Goal: Task Accomplishment & Management: Manage account settings

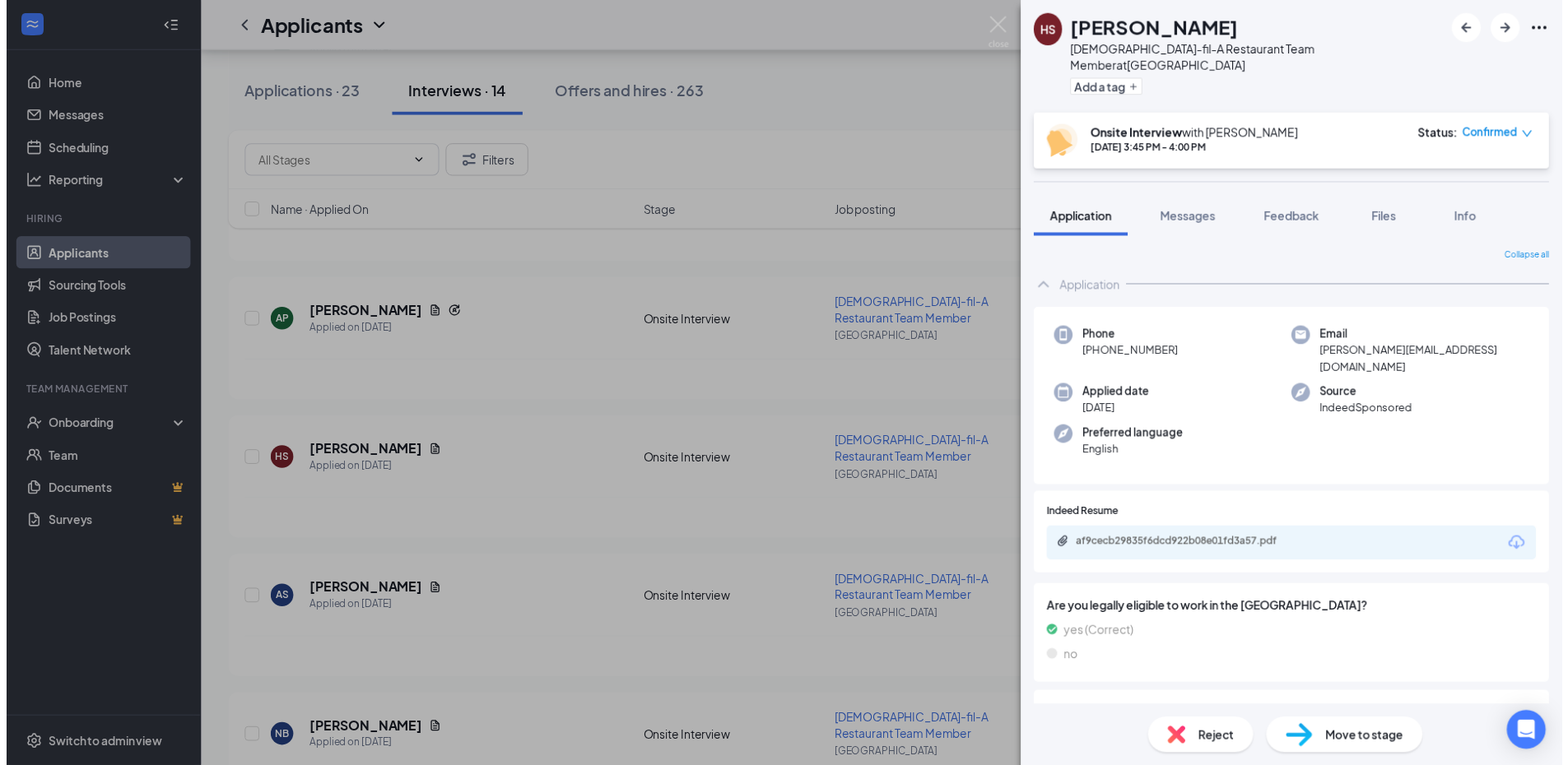
scroll to position [905, 0]
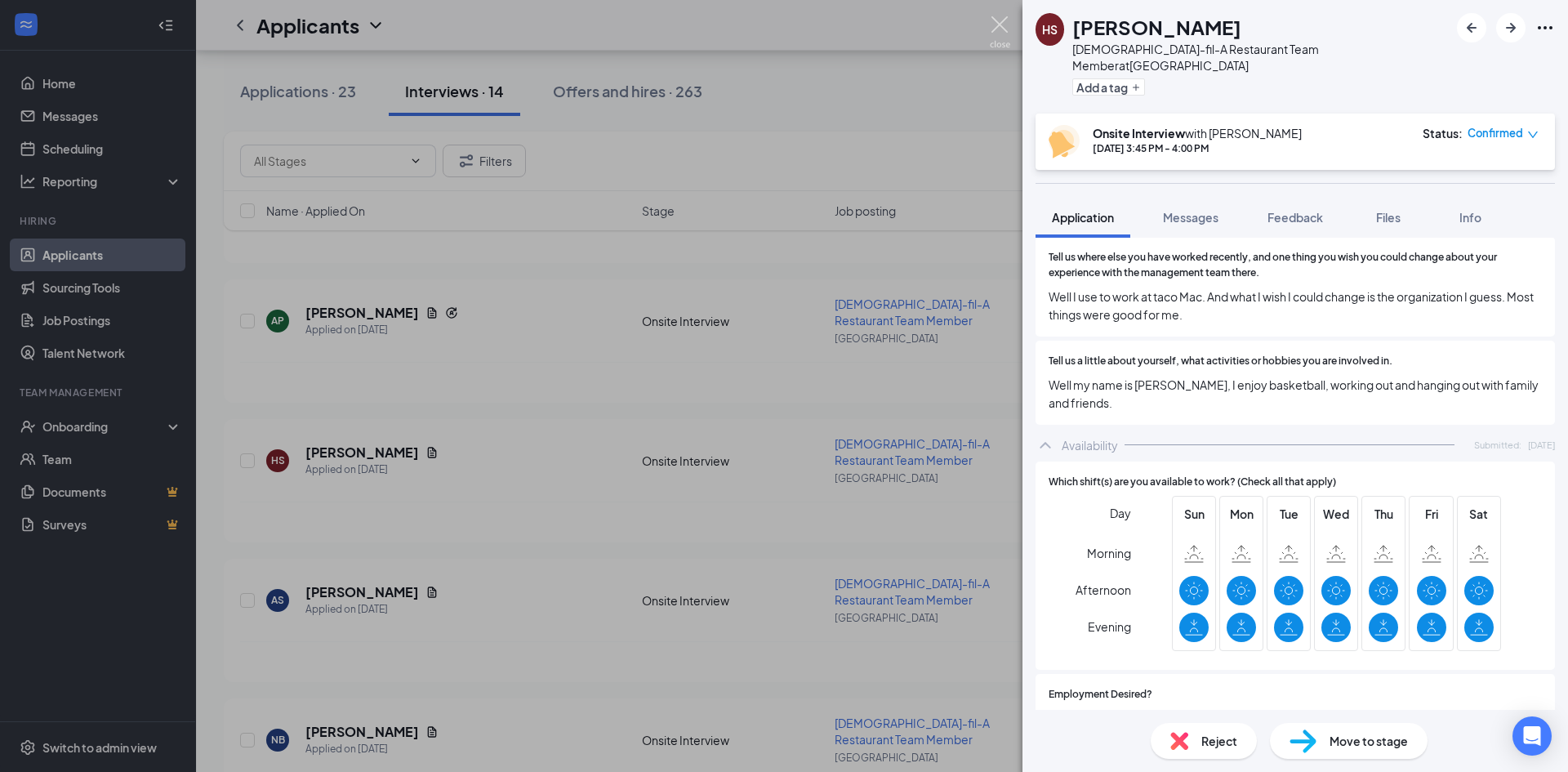
click at [1003, 30] on img at bounding box center [1000, 32] width 21 height 32
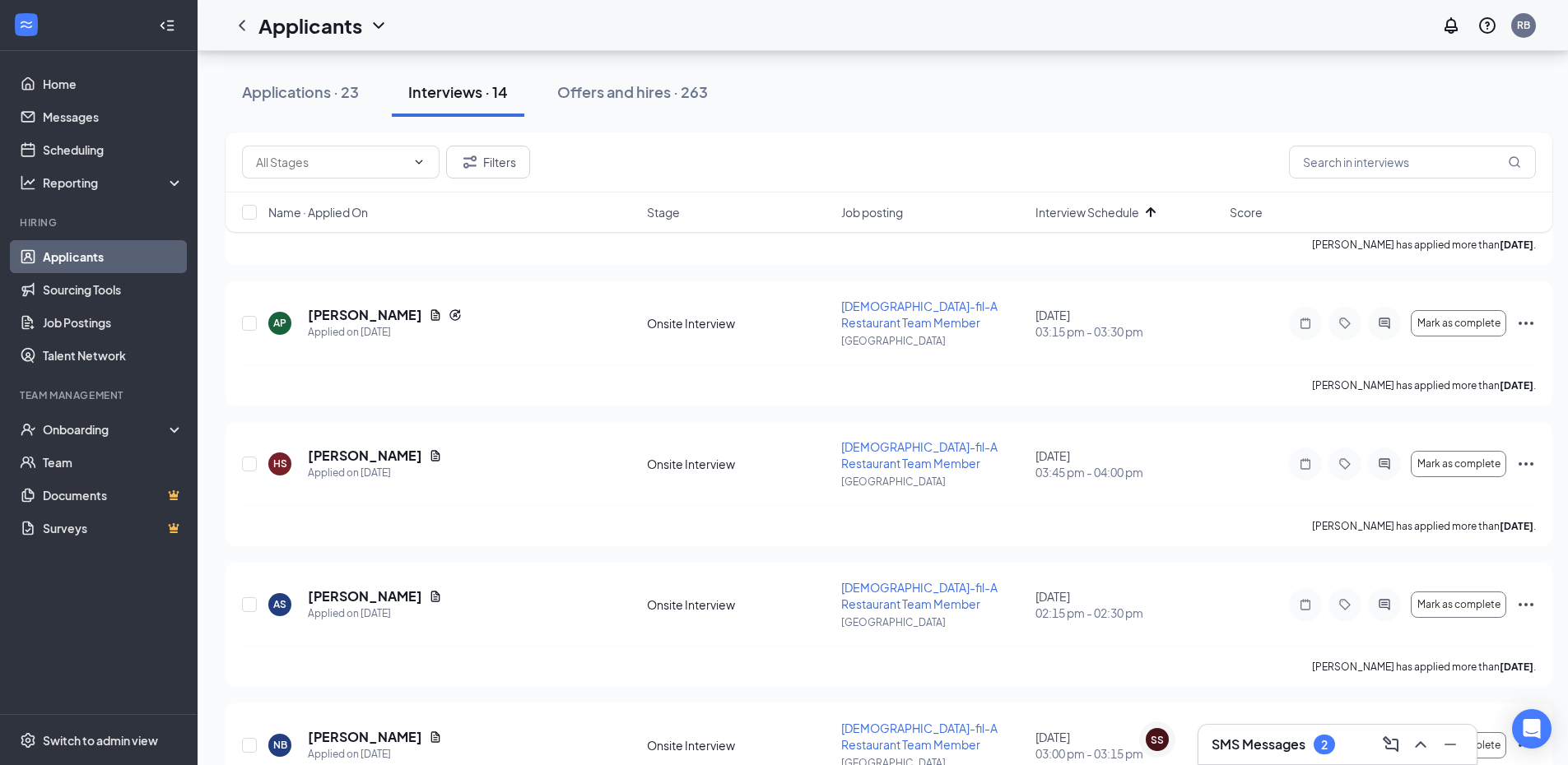
click at [1244, 753] on h3 "SMS Messages" at bounding box center [1258, 744] width 94 height 18
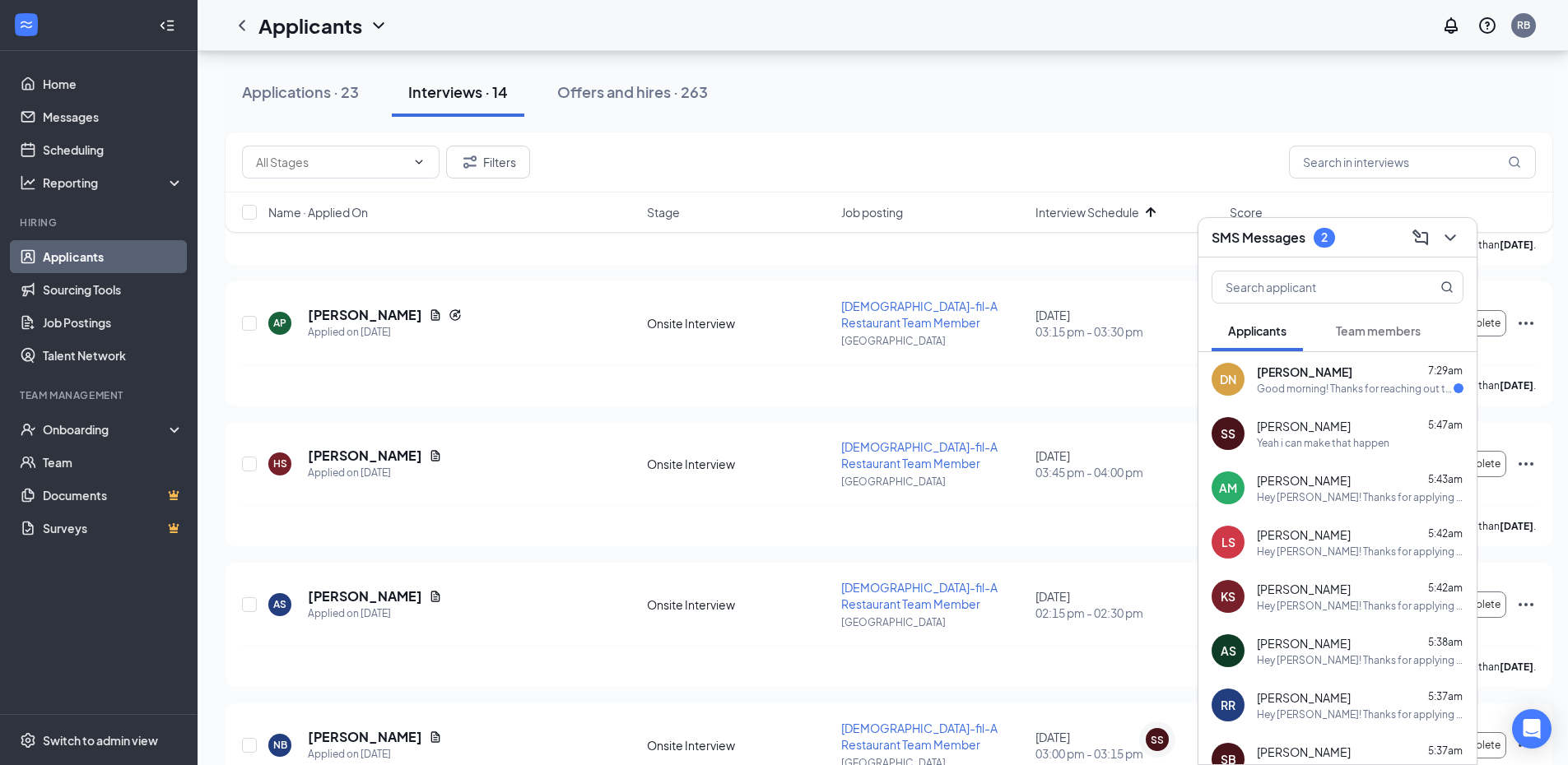
click at [1371, 397] on div "DN [PERSON_NAME] 7:29am Good morning! Thanks for reaching out to me and sorry f…" at bounding box center [1337, 379] width 278 height 54
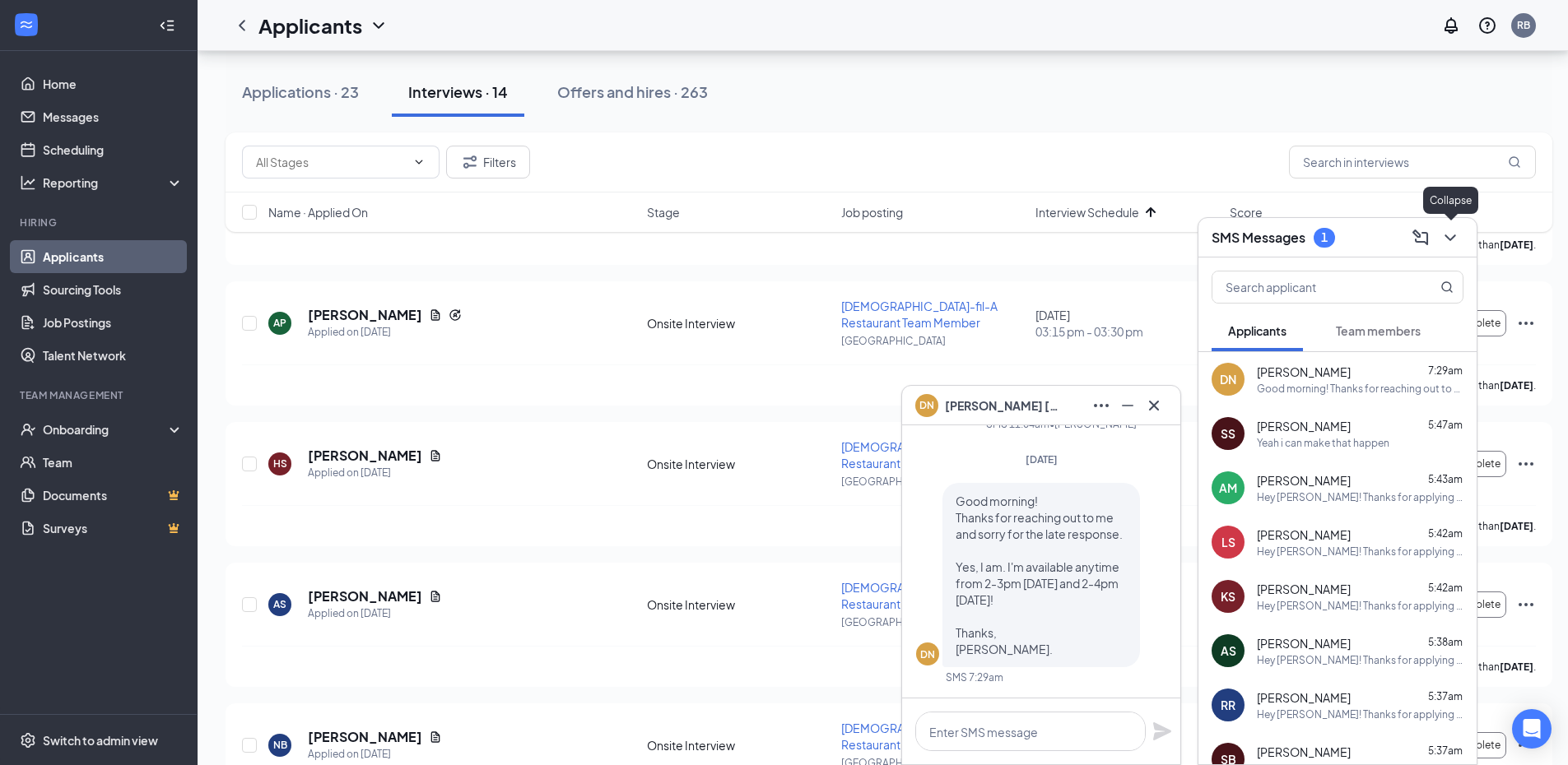
click at [1451, 239] on icon "ChevronDown" at bounding box center [1450, 238] width 10 height 7
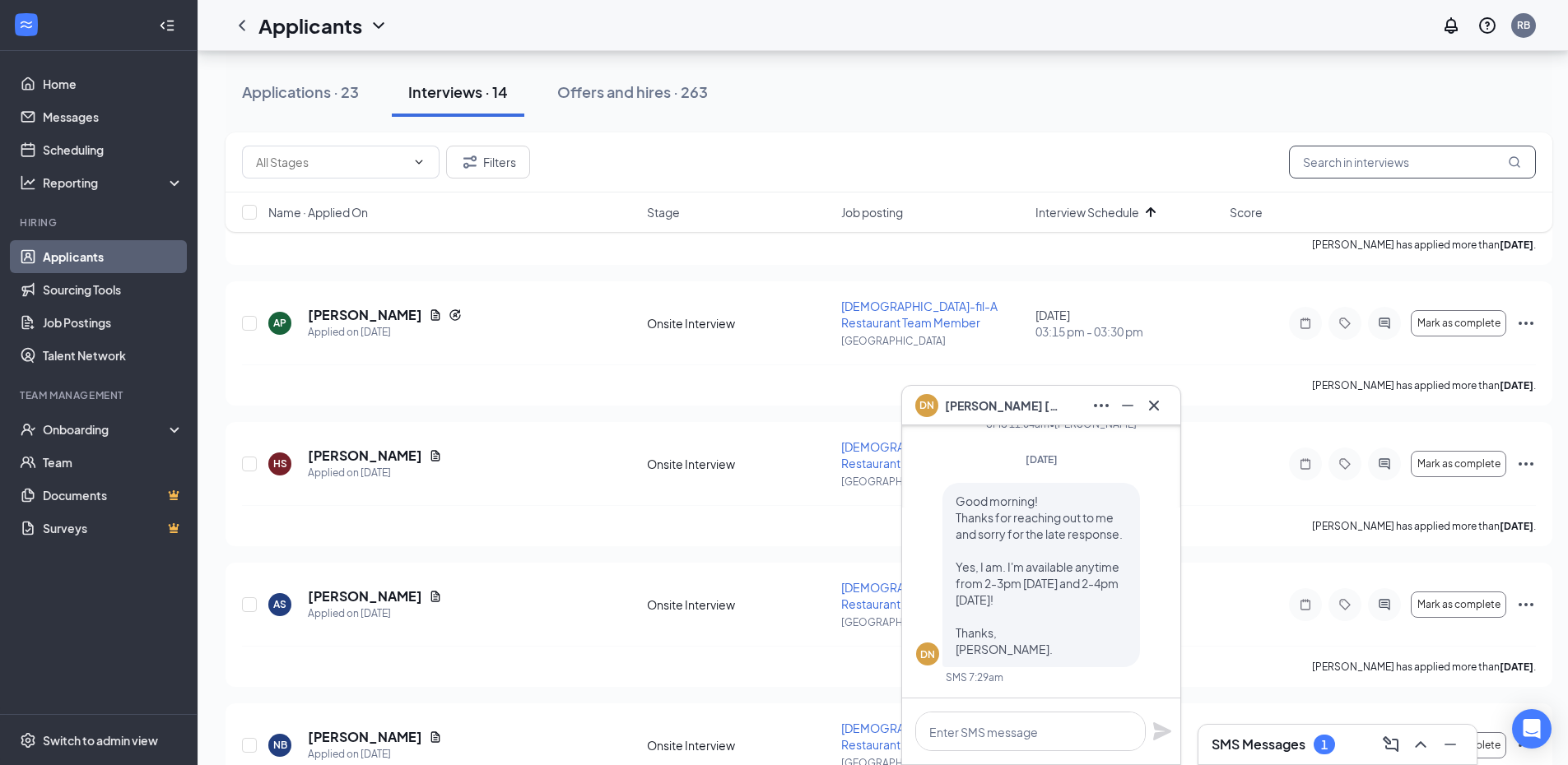
click at [1334, 164] on input "text" at bounding box center [1412, 162] width 247 height 33
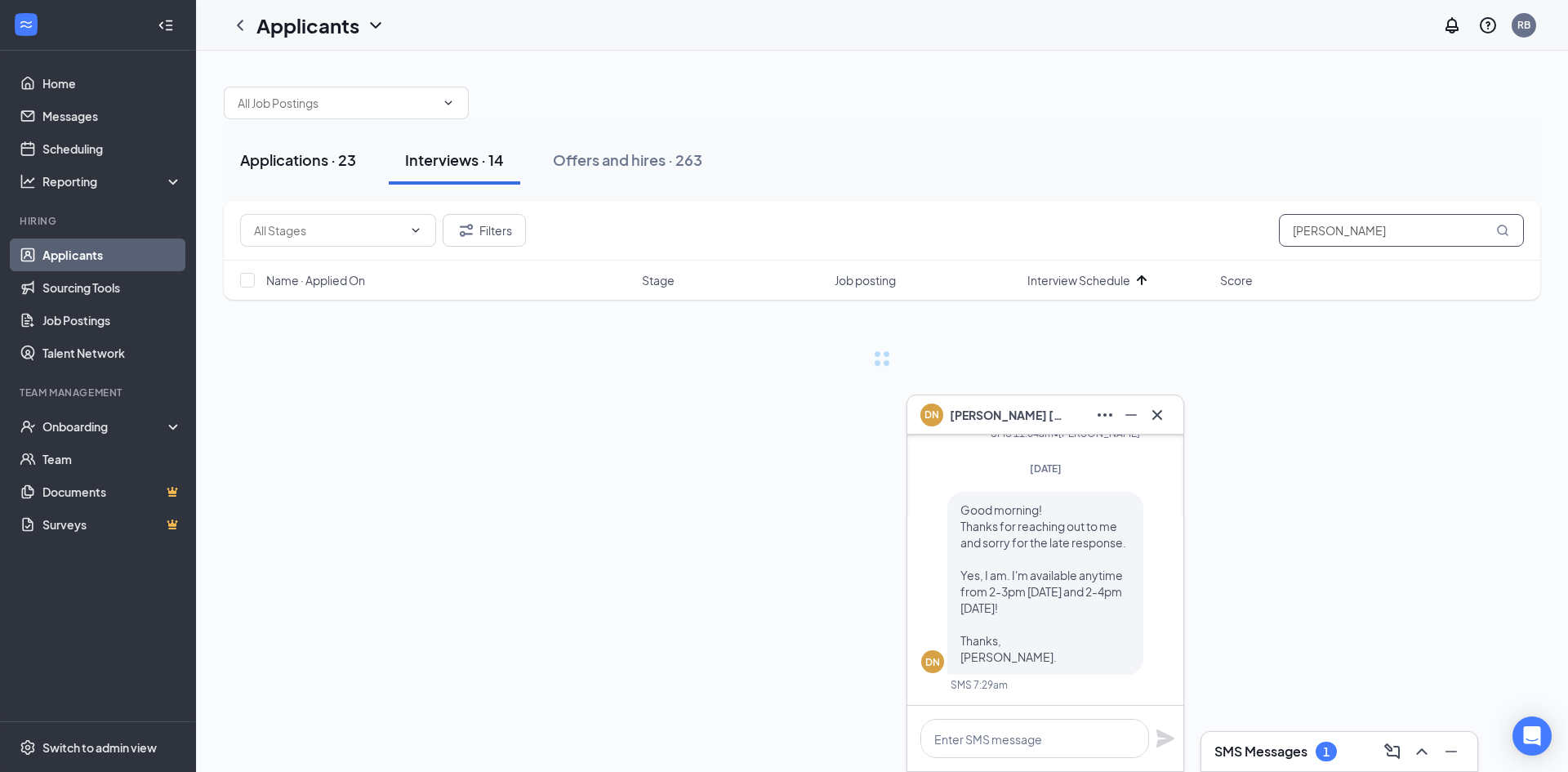
type input "[PERSON_NAME]"
click at [348, 165] on div "Applications · 23" at bounding box center [299, 160] width 116 height 21
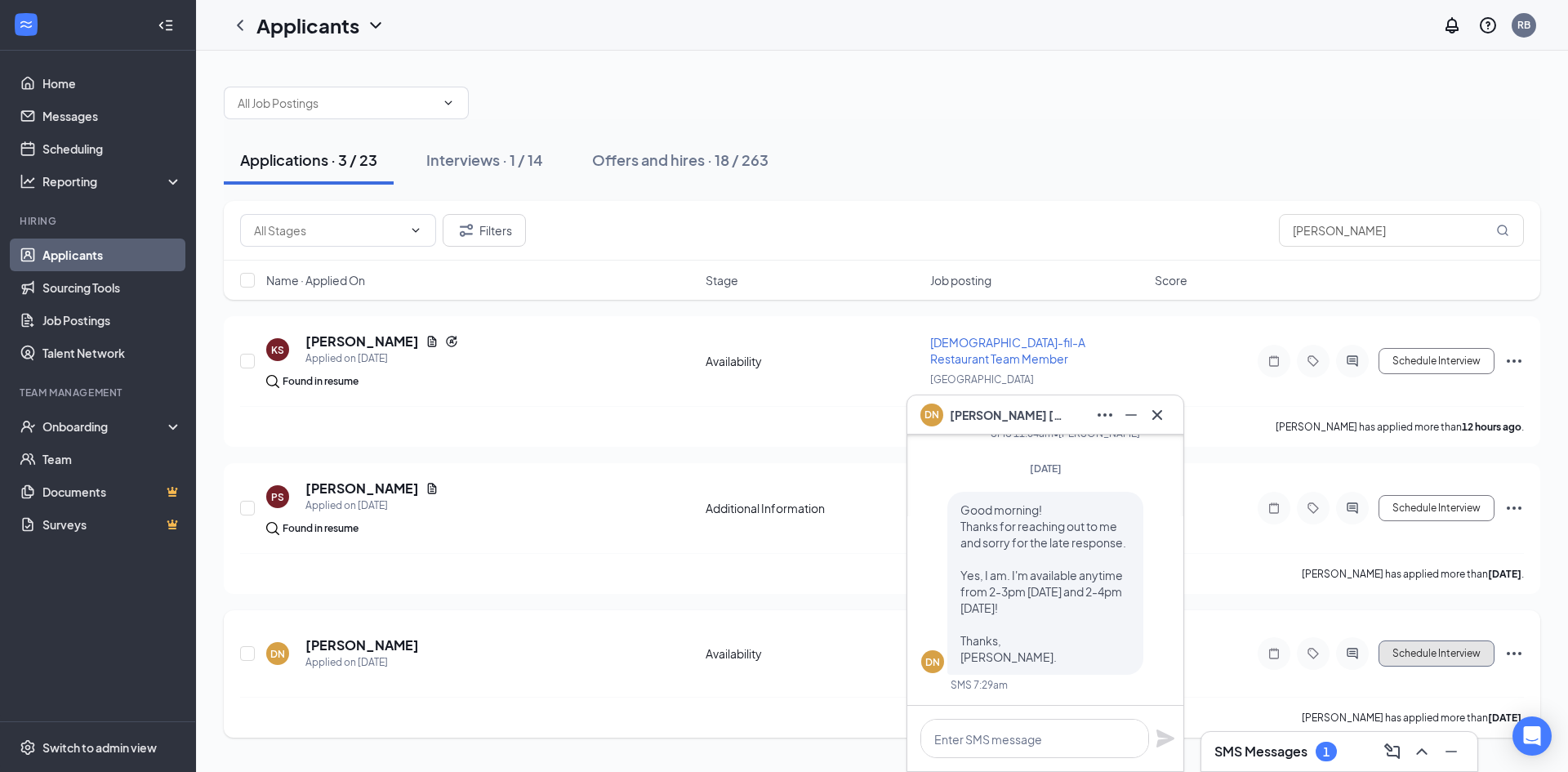
click at [1425, 646] on button "Schedule Interview" at bounding box center [1437, 654] width 116 height 27
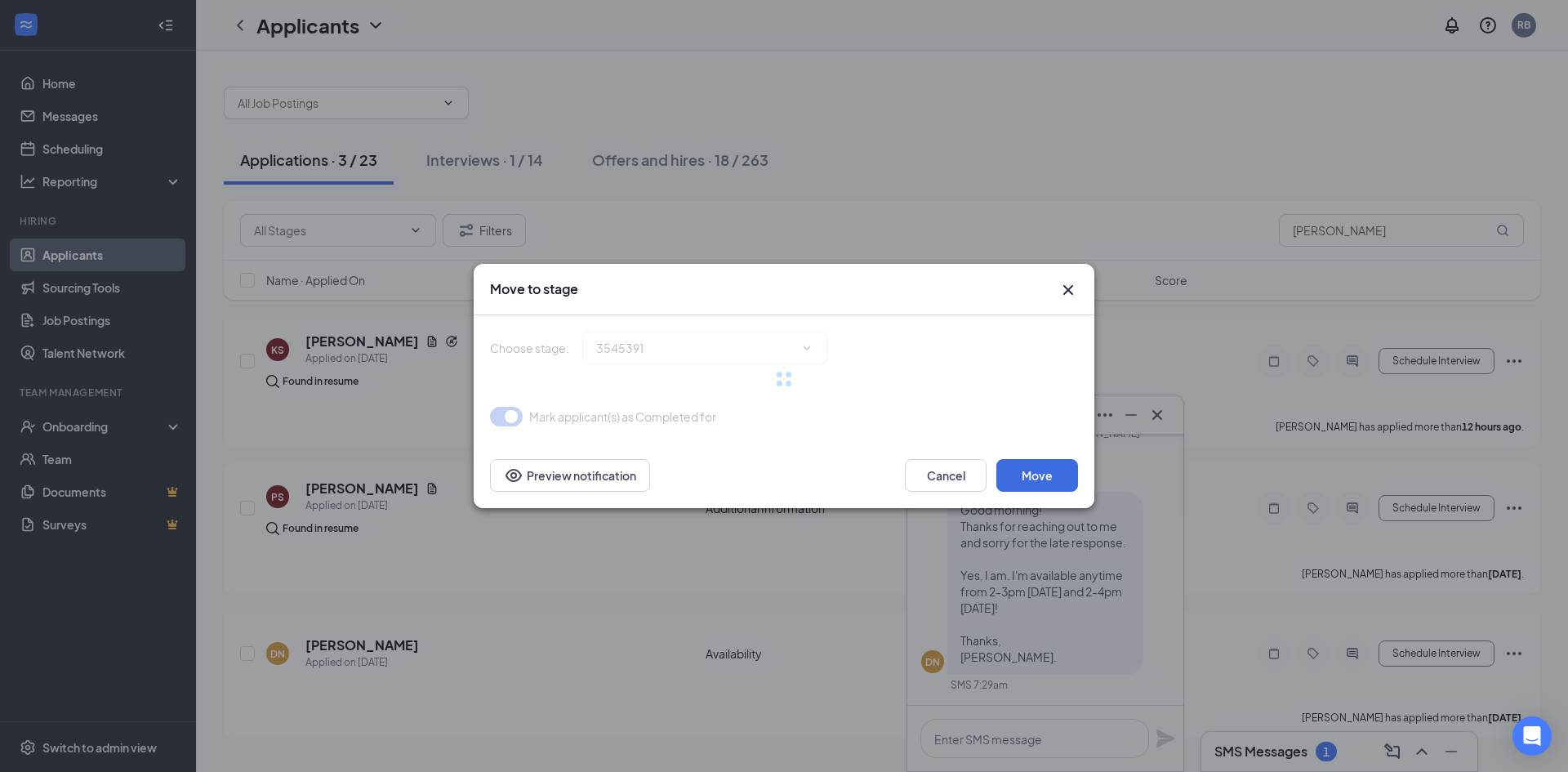
type input "Onsite Interview (next stage)"
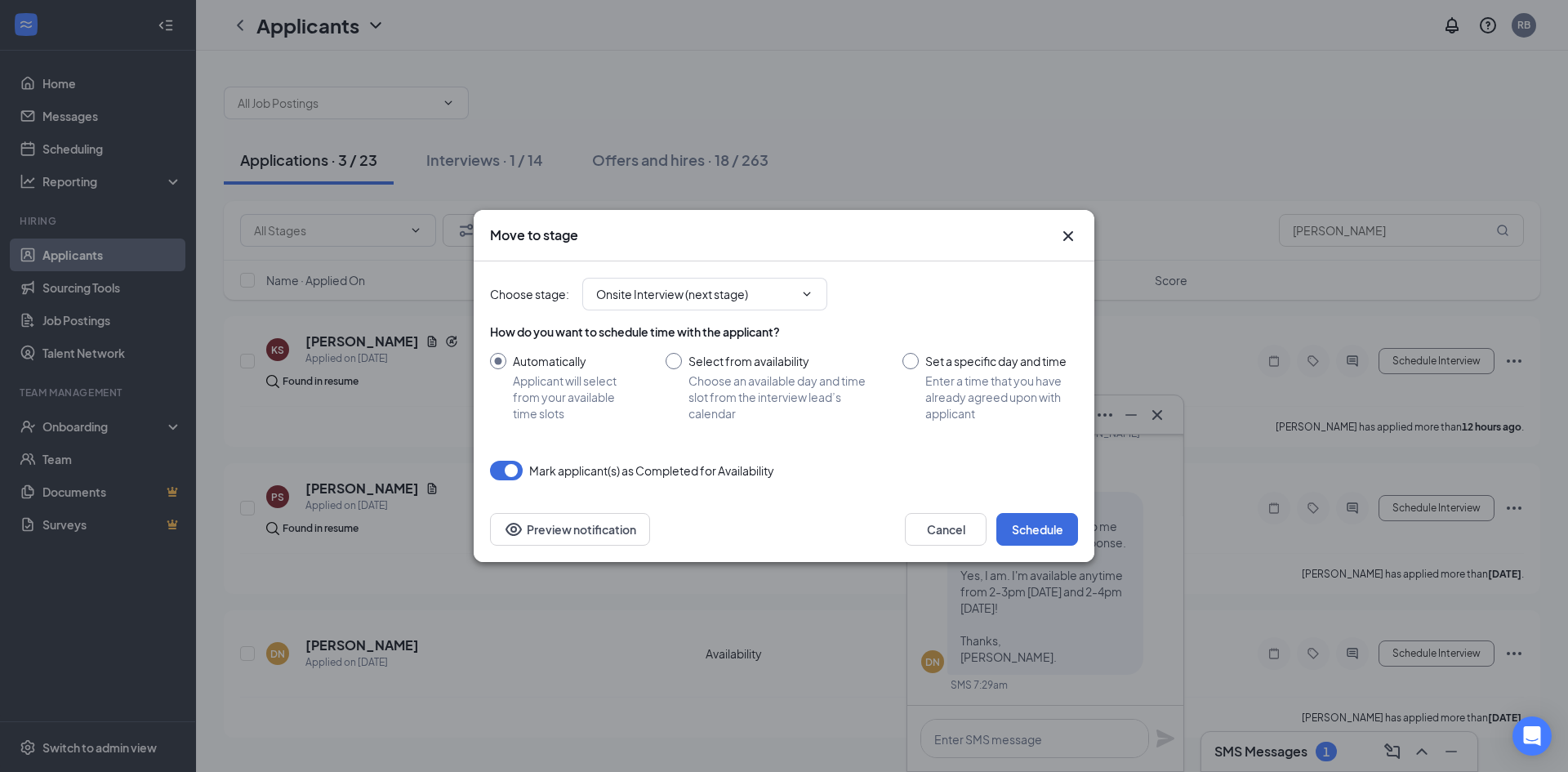
click at [739, 367] on input "Select from availability Choose an available day and time slot from the intervi…" at bounding box center [767, 387] width 204 height 68
radio input "true"
radio input "false"
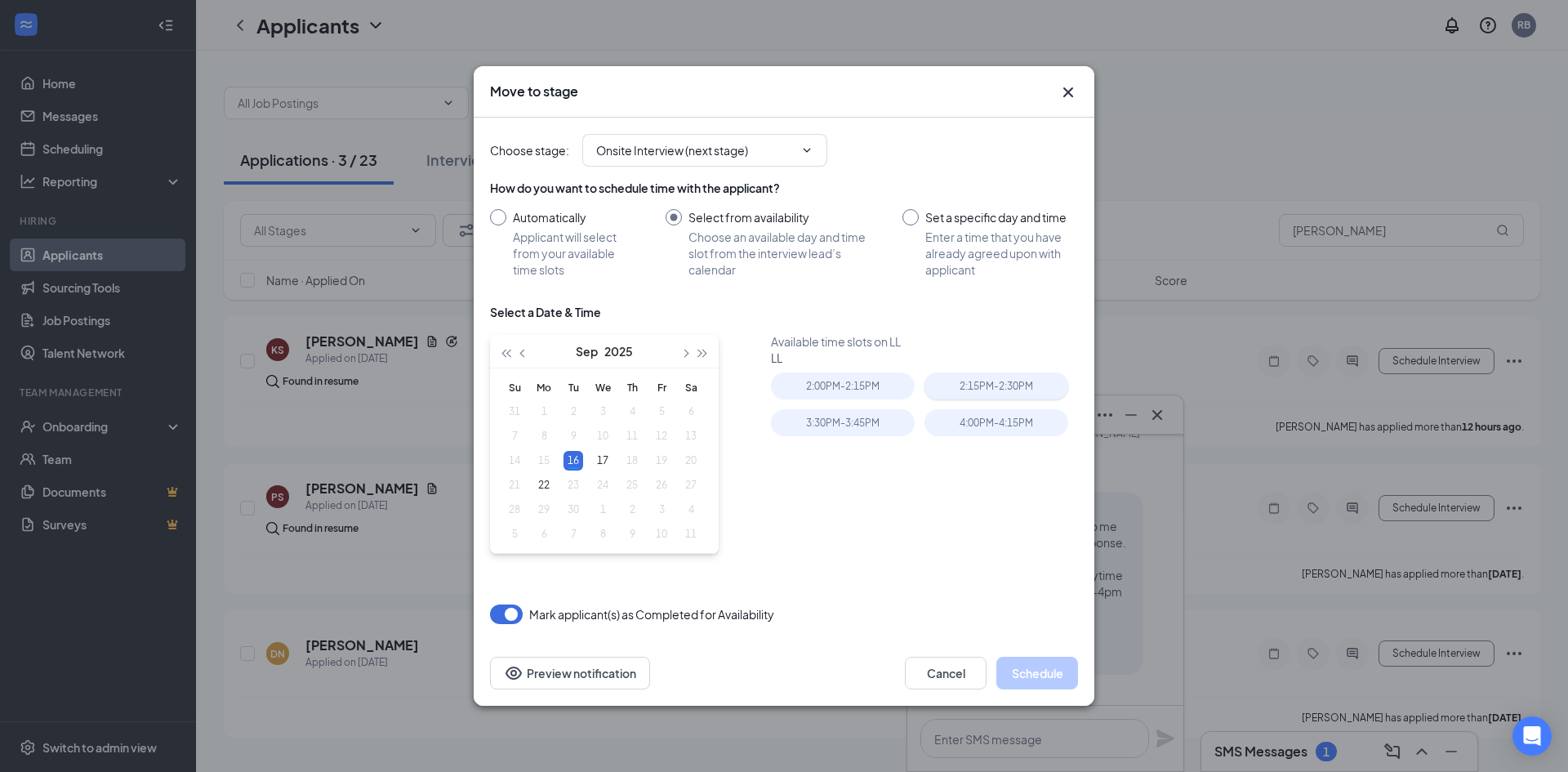
click at [957, 388] on div "2:15PM - 2:30PM" at bounding box center [997, 386] width 144 height 27
click at [1043, 677] on button "Schedule" at bounding box center [1037, 674] width 81 height 33
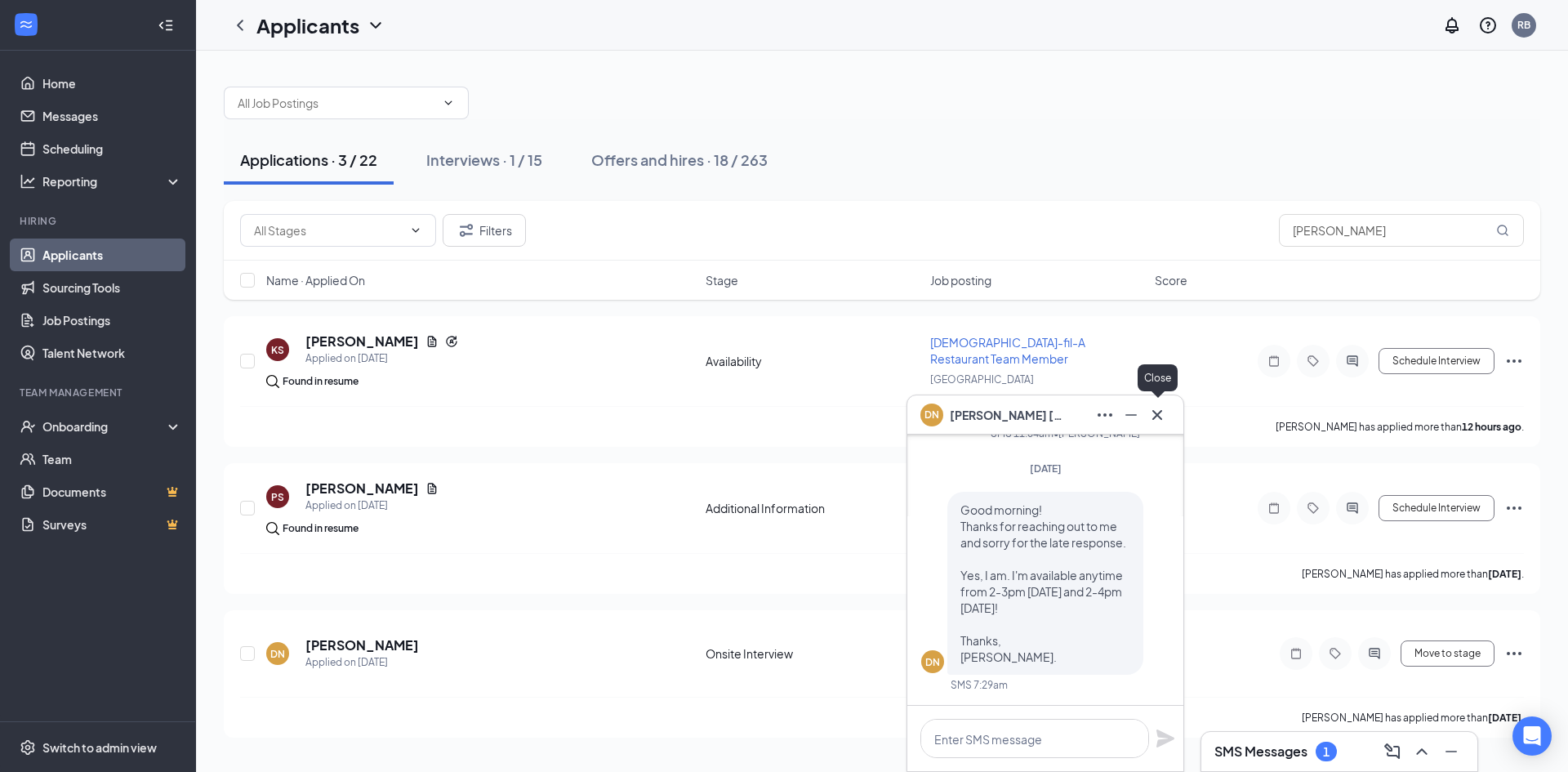
click at [1152, 415] on icon "Cross" at bounding box center [1157, 415] width 20 height 20
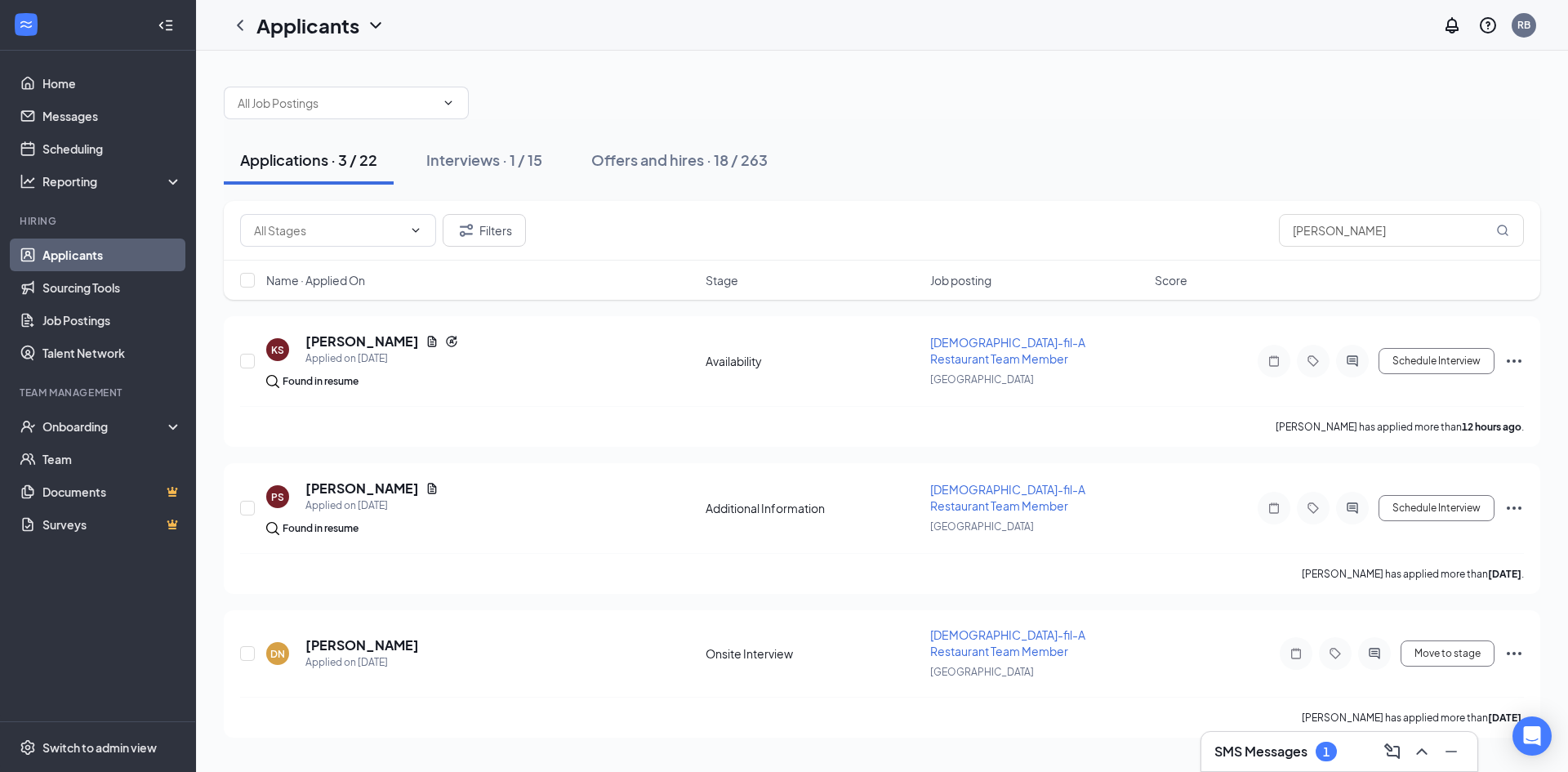
click at [1294, 757] on h3 "SMS Messages" at bounding box center [1261, 751] width 93 height 18
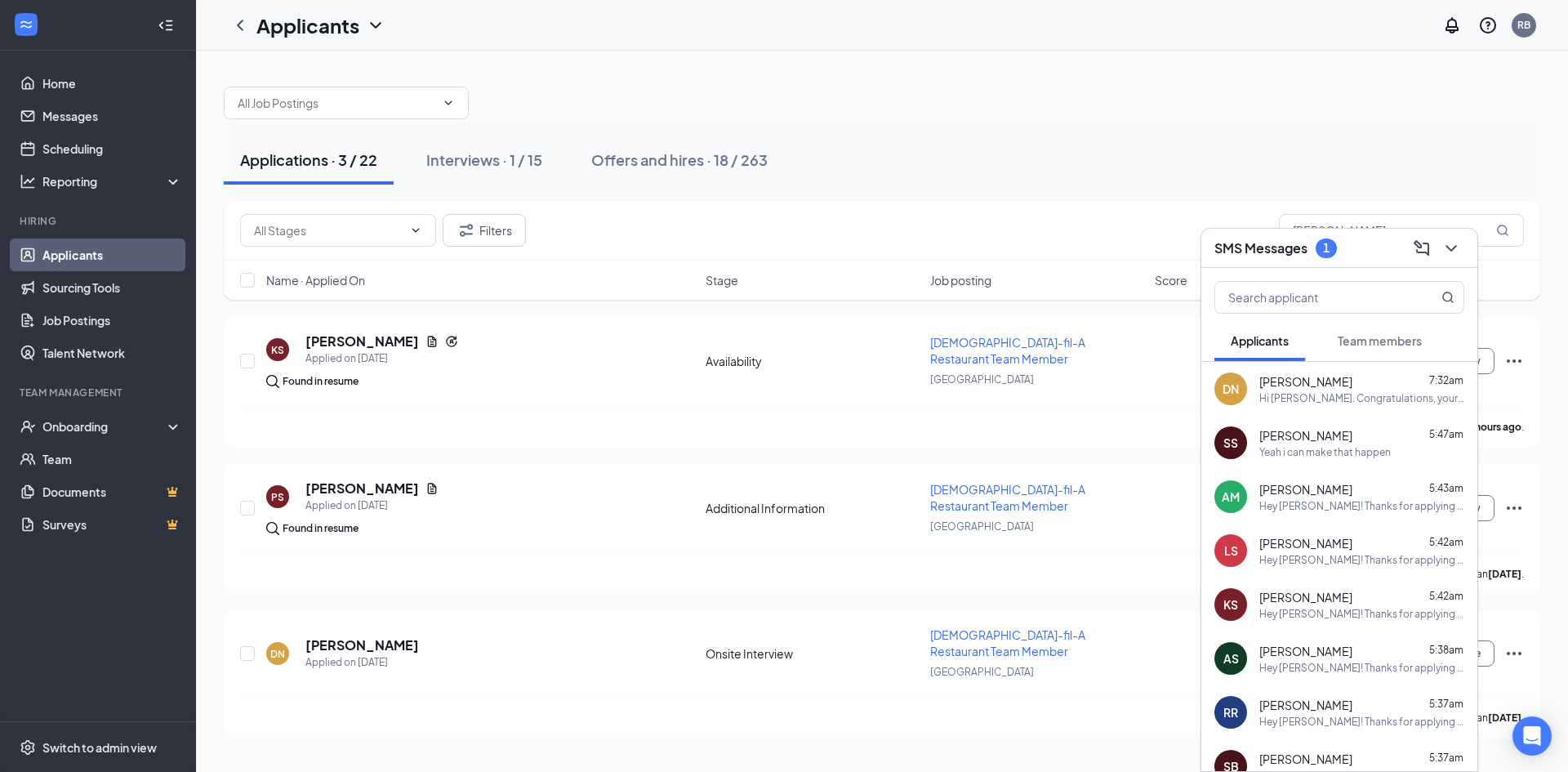
click at [1381, 342] on span "Team members" at bounding box center [1380, 341] width 84 height 15
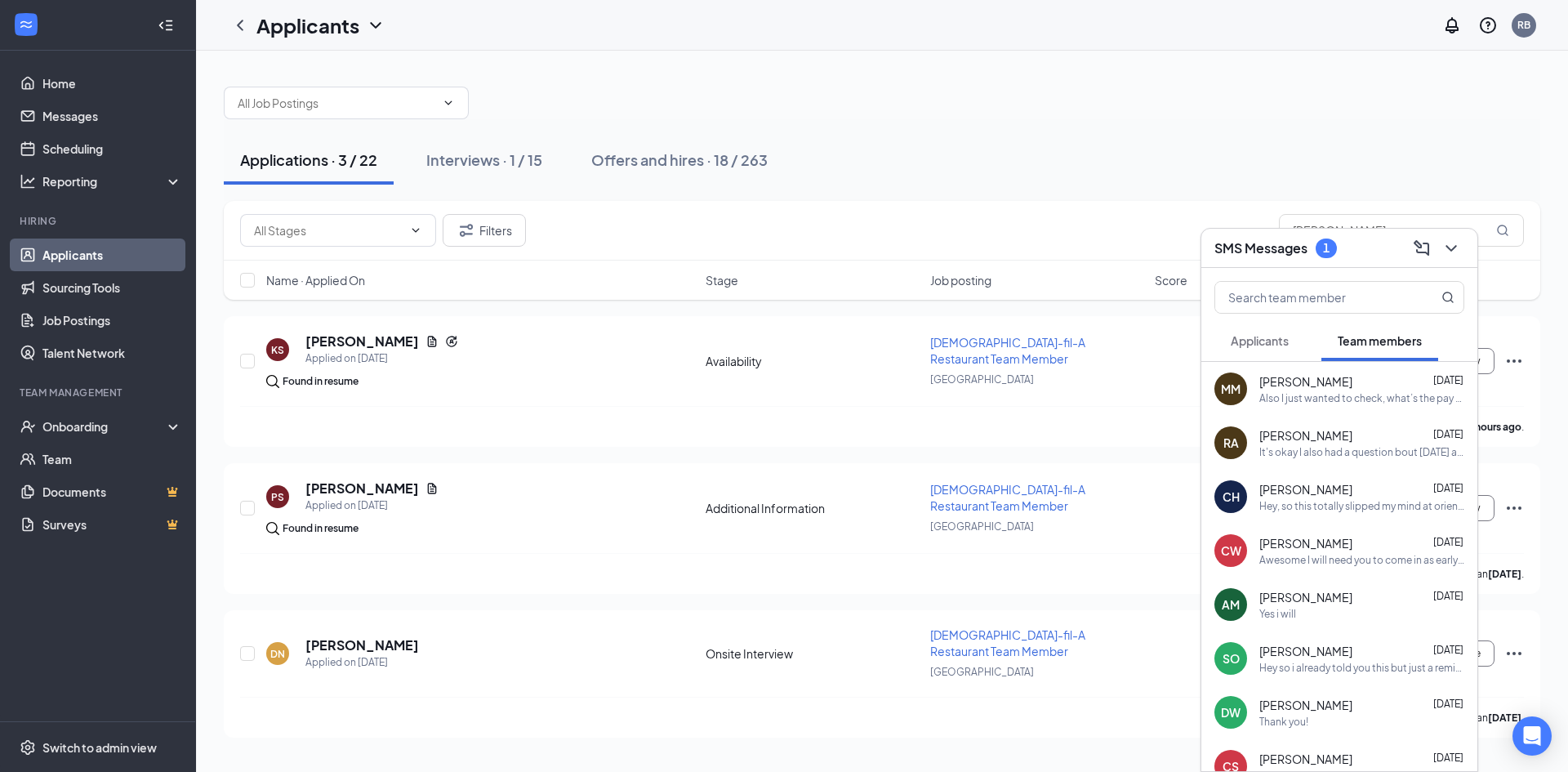
click at [1265, 339] on span "Applicants" at bounding box center [1260, 341] width 58 height 15
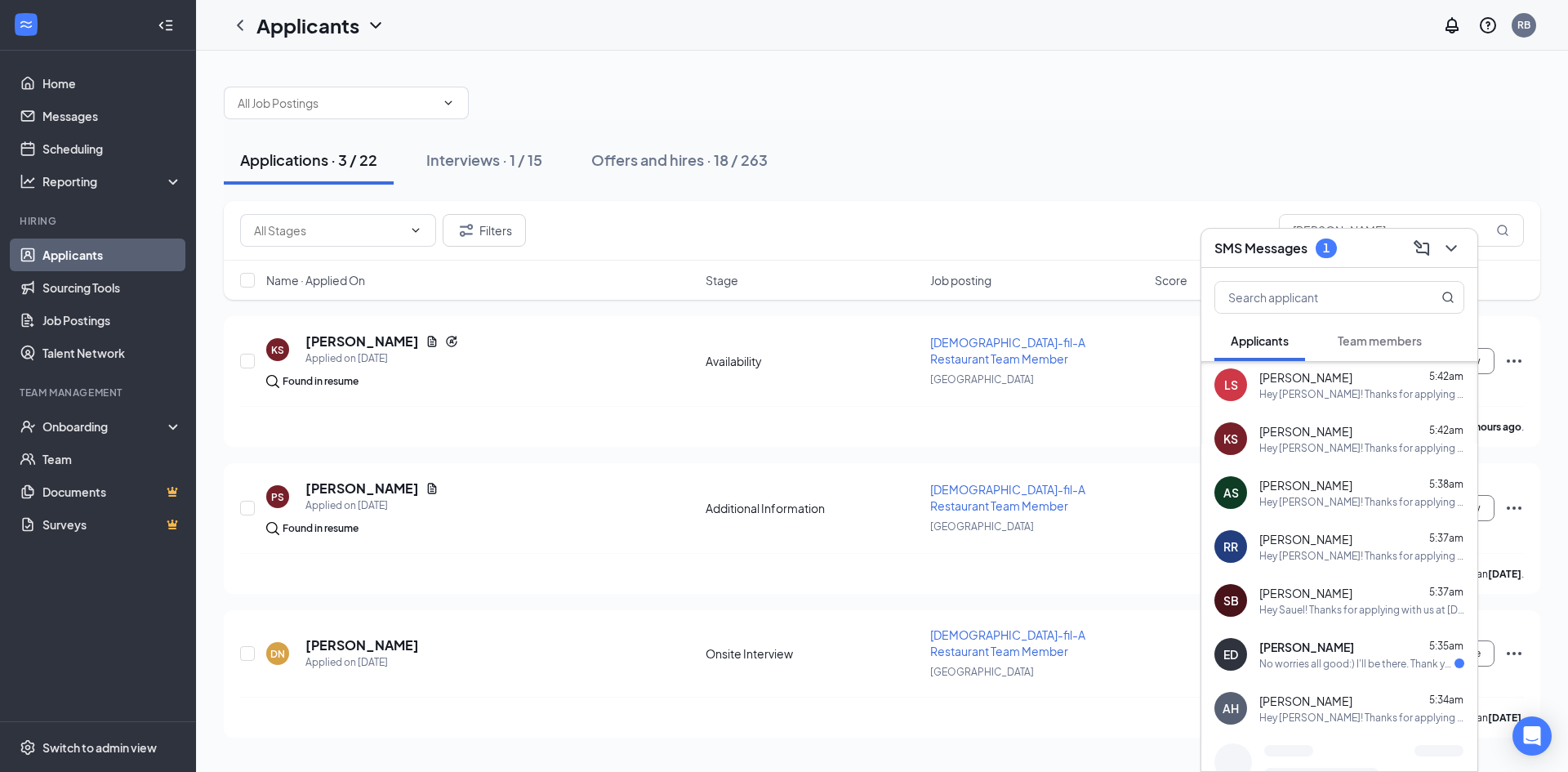
scroll to position [211, 0]
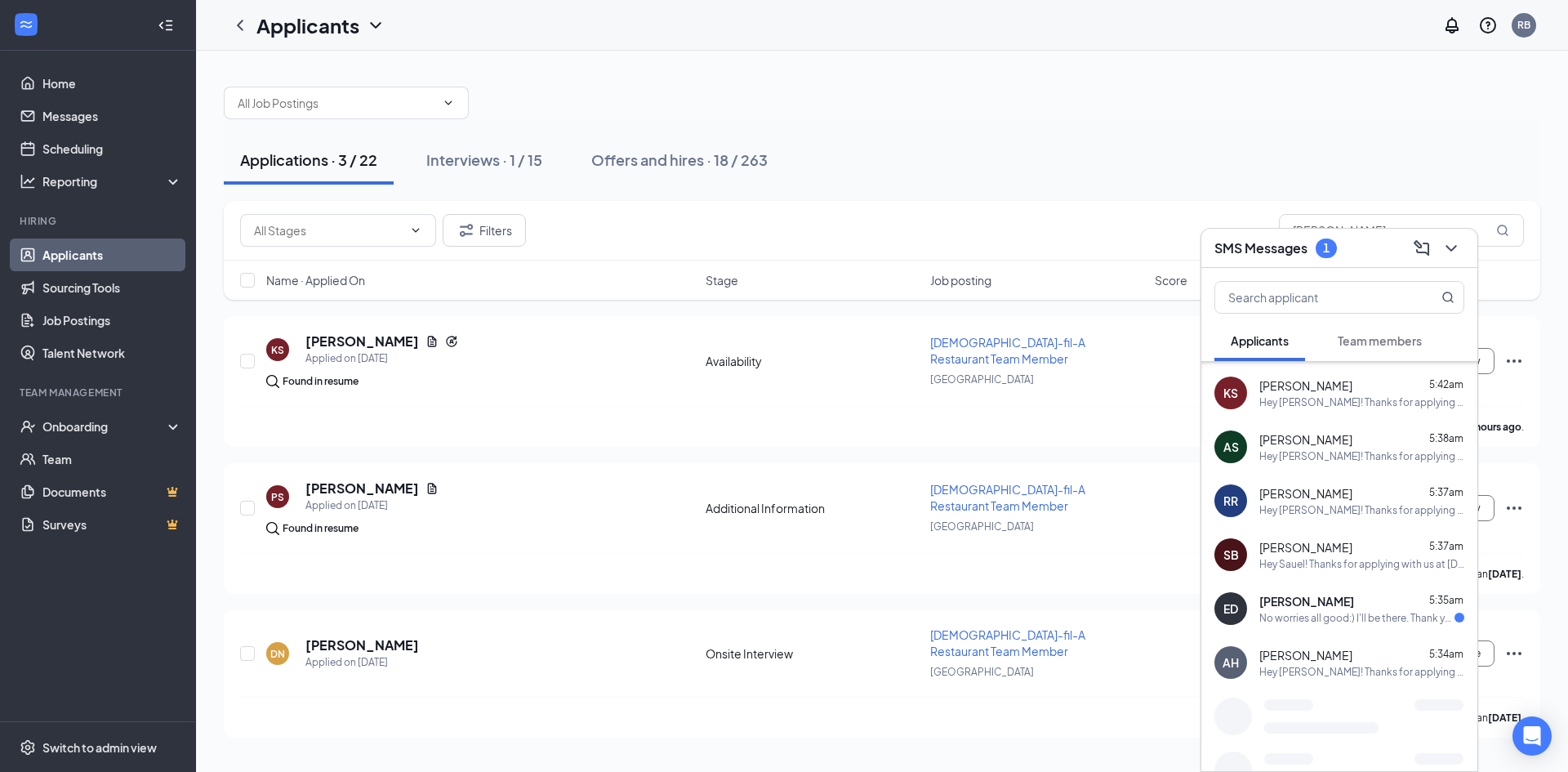
click at [1405, 621] on div "No worries all good:) I'll be there. Thank you!" at bounding box center [1357, 618] width 195 height 14
